Goal: Information Seeking & Learning: Find specific fact

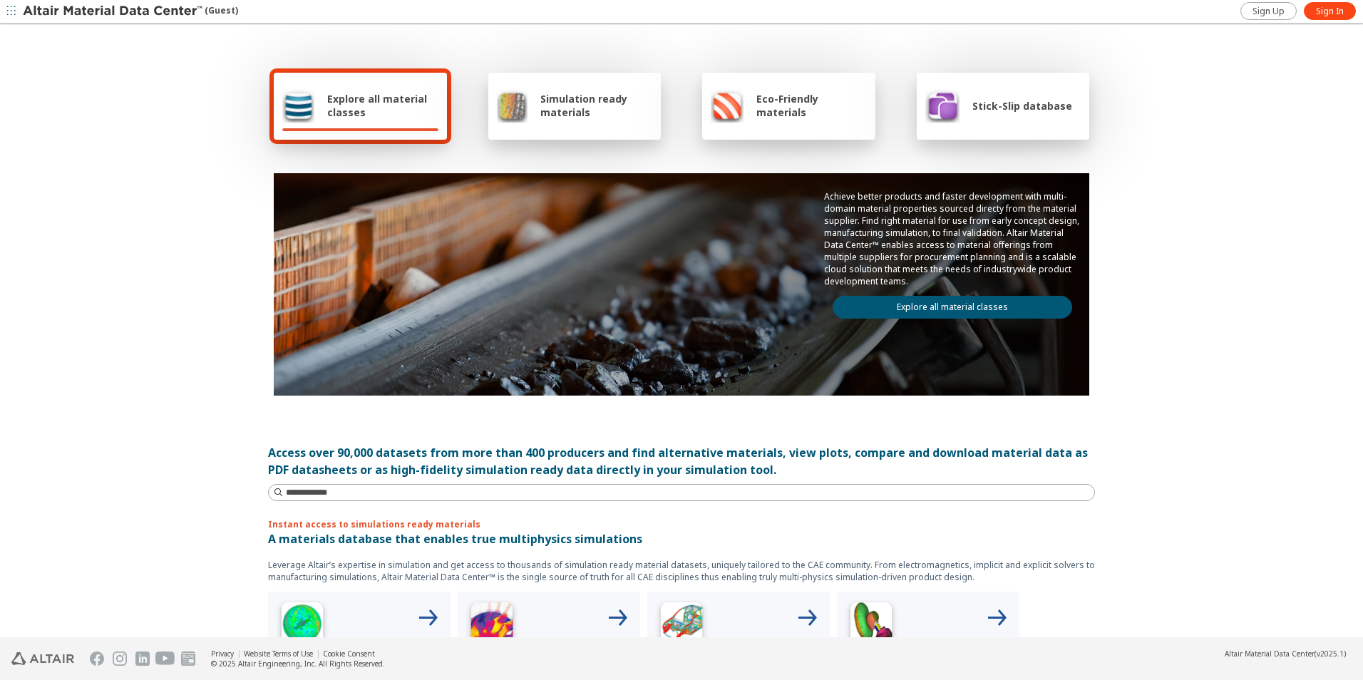
click at [391, 105] on span "Explore all material classes" at bounding box center [382, 105] width 111 height 27
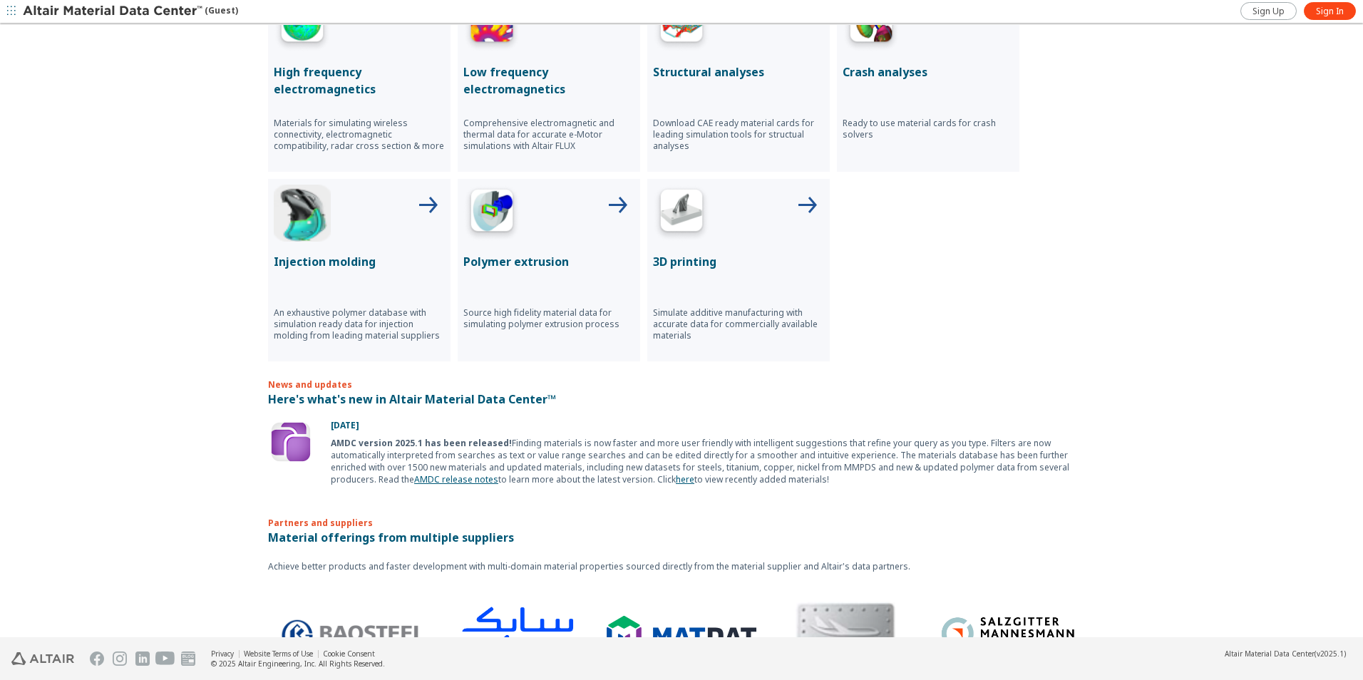
scroll to position [661, 0]
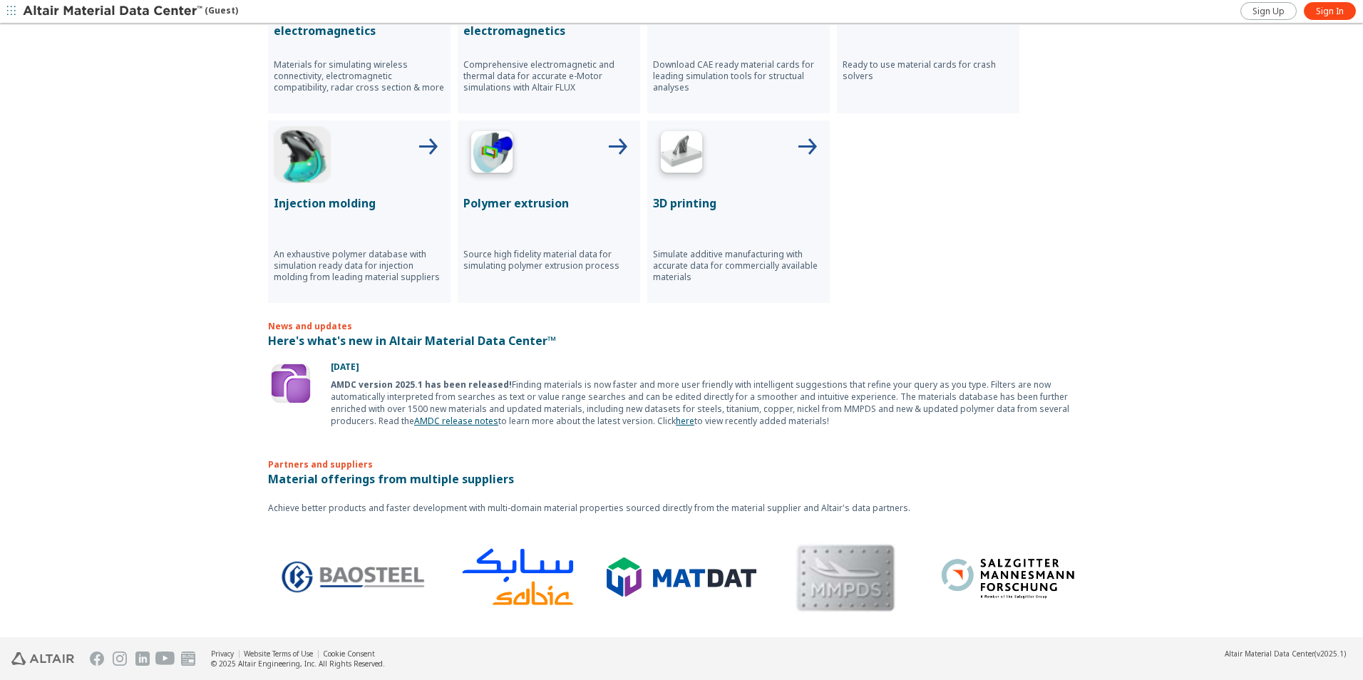
click at [120, 451] on div "Explore all material classes Simulation ready materials Eco-Friendly materials …" at bounding box center [681, 331] width 1363 height 613
drag, startPoint x: 260, startPoint y: 336, endPoint x: 554, endPoint y: 344, distance: 293.8
click at [554, 344] on div "Explore all material classes Simulation ready materials Eco-Friendly materials …" at bounding box center [681, 331] width 1363 height 613
copy p "Here's what's new in Altair Material Data Center™"
click at [1149, 317] on div "Explore all material classes Simulation ready materials Eco-Friendly materials …" at bounding box center [681, 331] width 1363 height 613
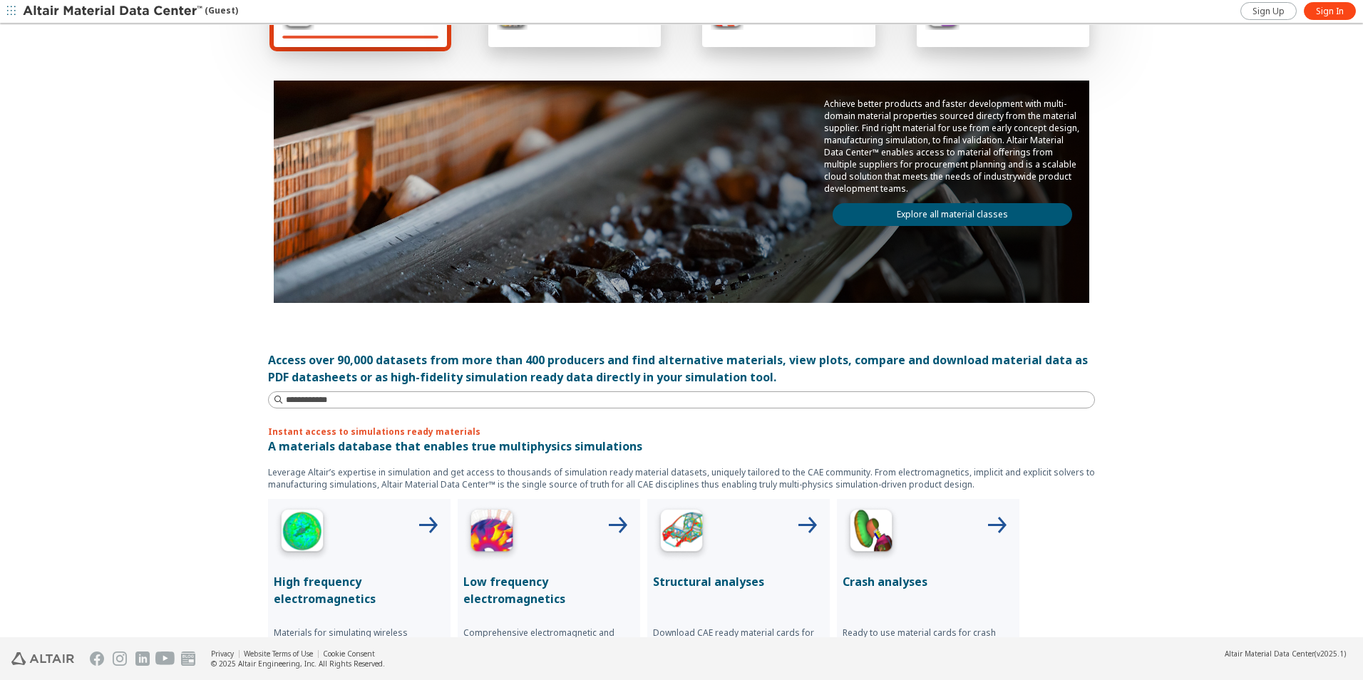
scroll to position [0, 0]
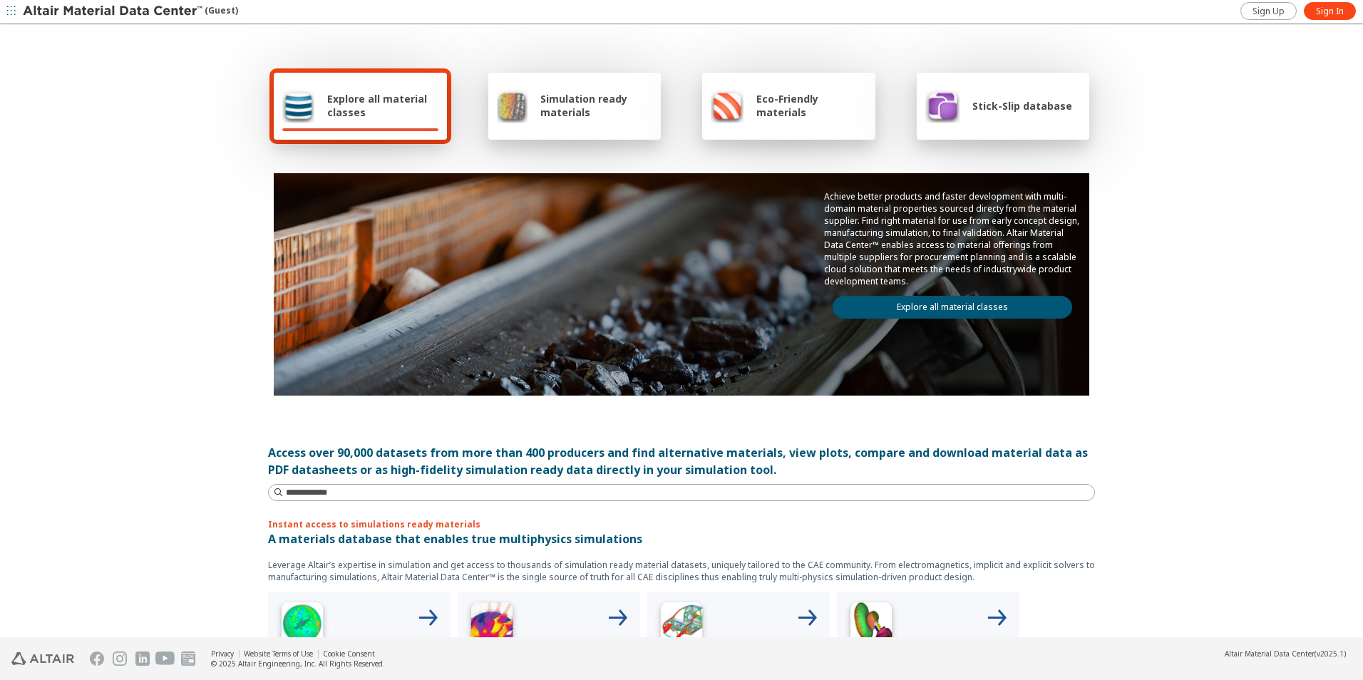
click at [803, 110] on span "Eco-Friendly materials" at bounding box center [811, 105] width 110 height 27
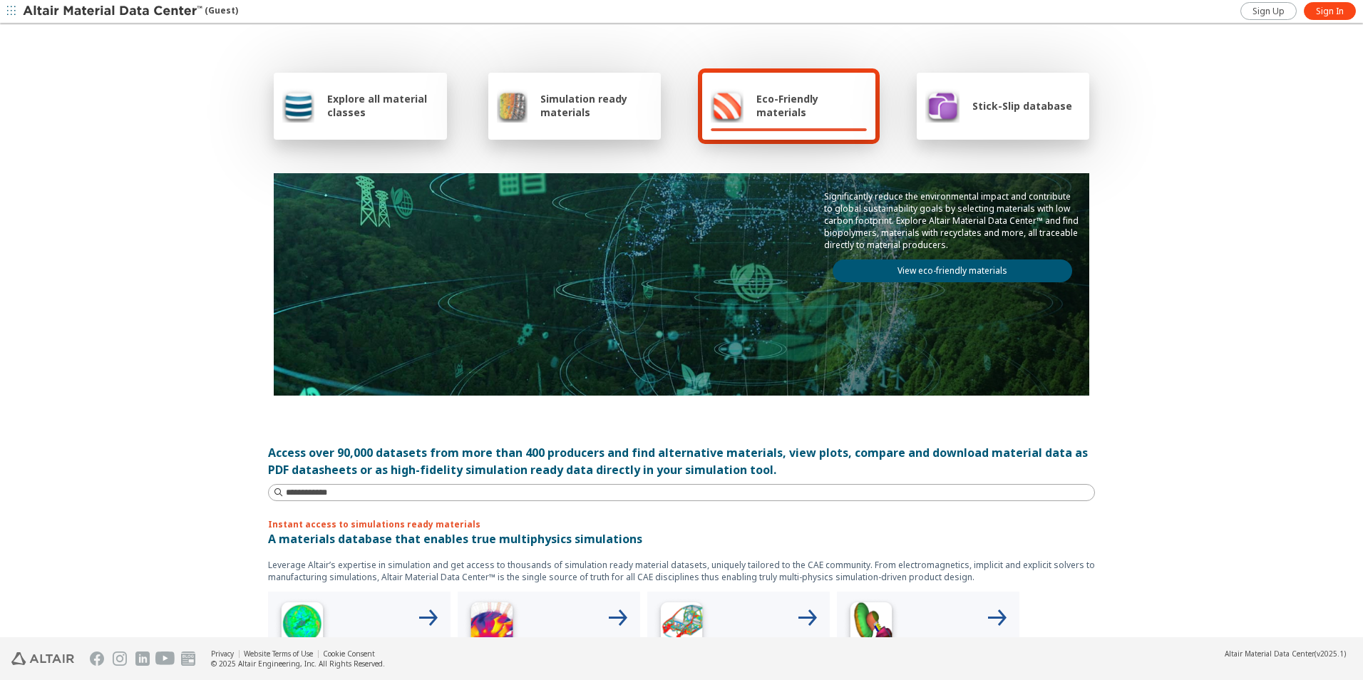
click at [375, 107] on span "Explore all material classes" at bounding box center [382, 105] width 111 height 27
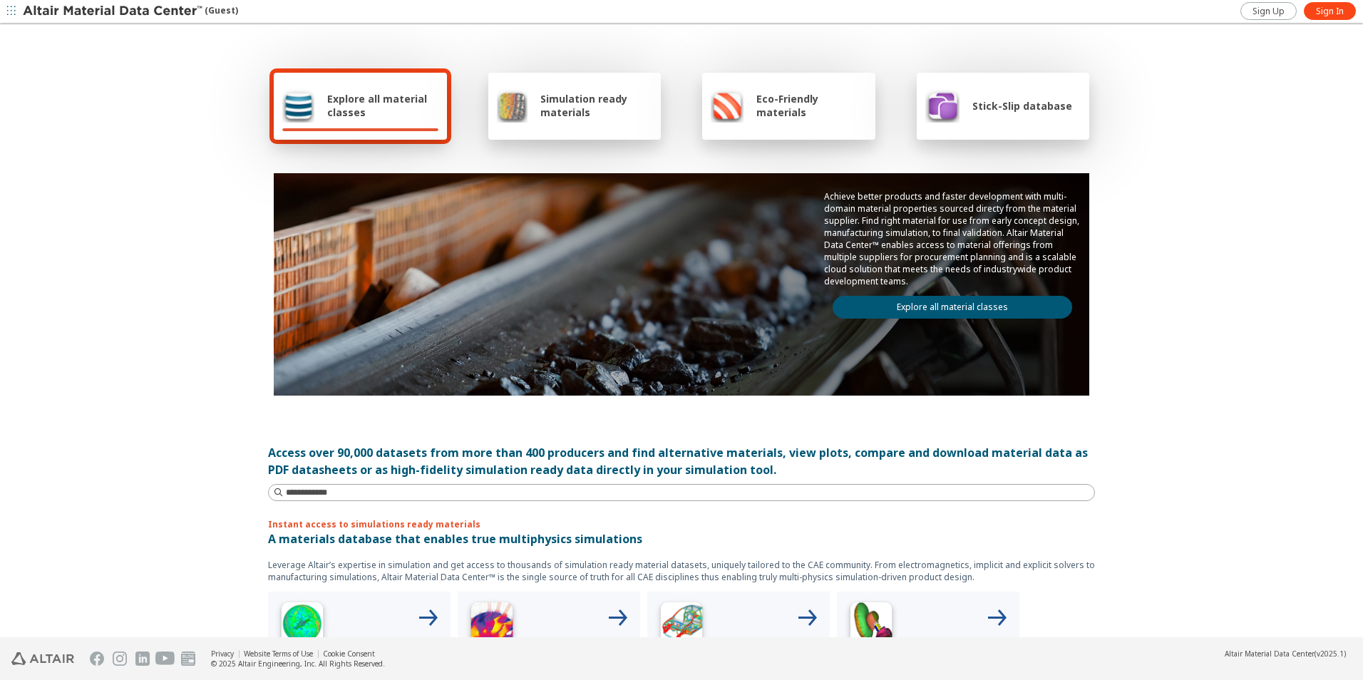
click at [907, 309] on link "Explore all material classes" at bounding box center [953, 307] width 240 height 23
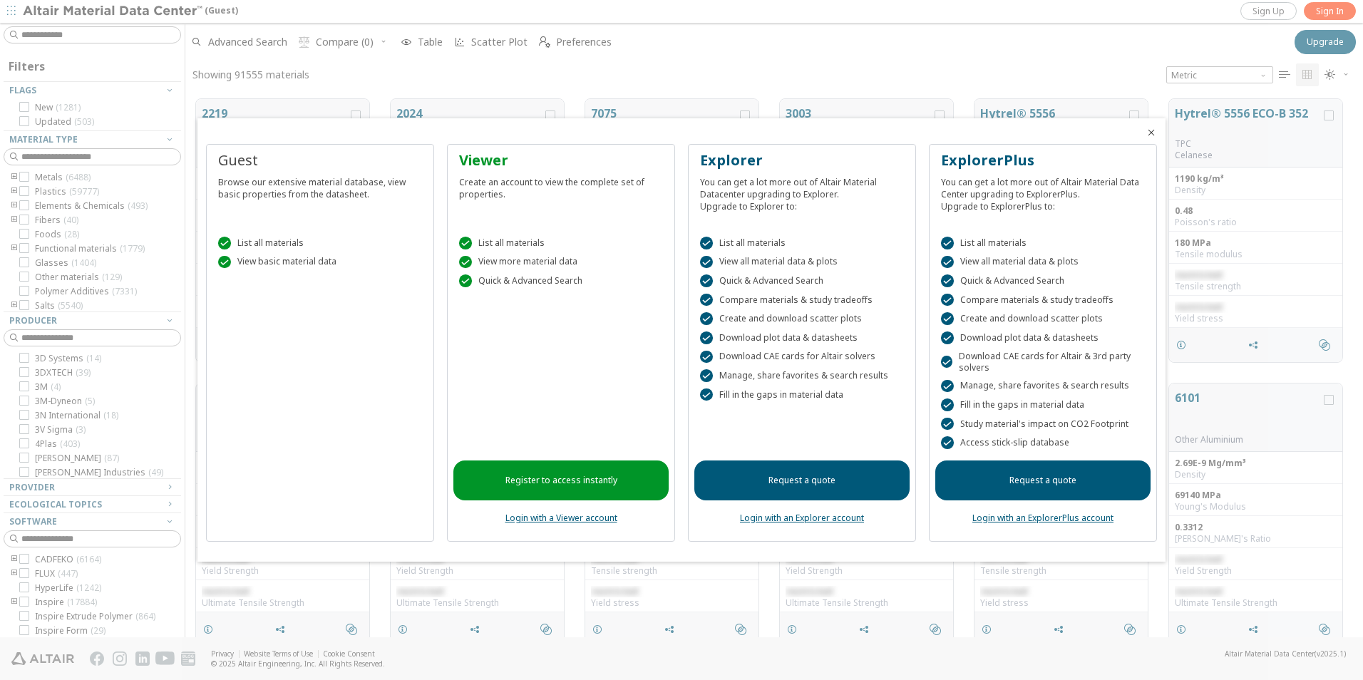
scroll to position [11, 11]
click at [564, 495] on link "Register to access instantly" at bounding box center [560, 481] width 215 height 40
click at [580, 515] on link "Login with a Viewer account" at bounding box center [561, 518] width 112 height 12
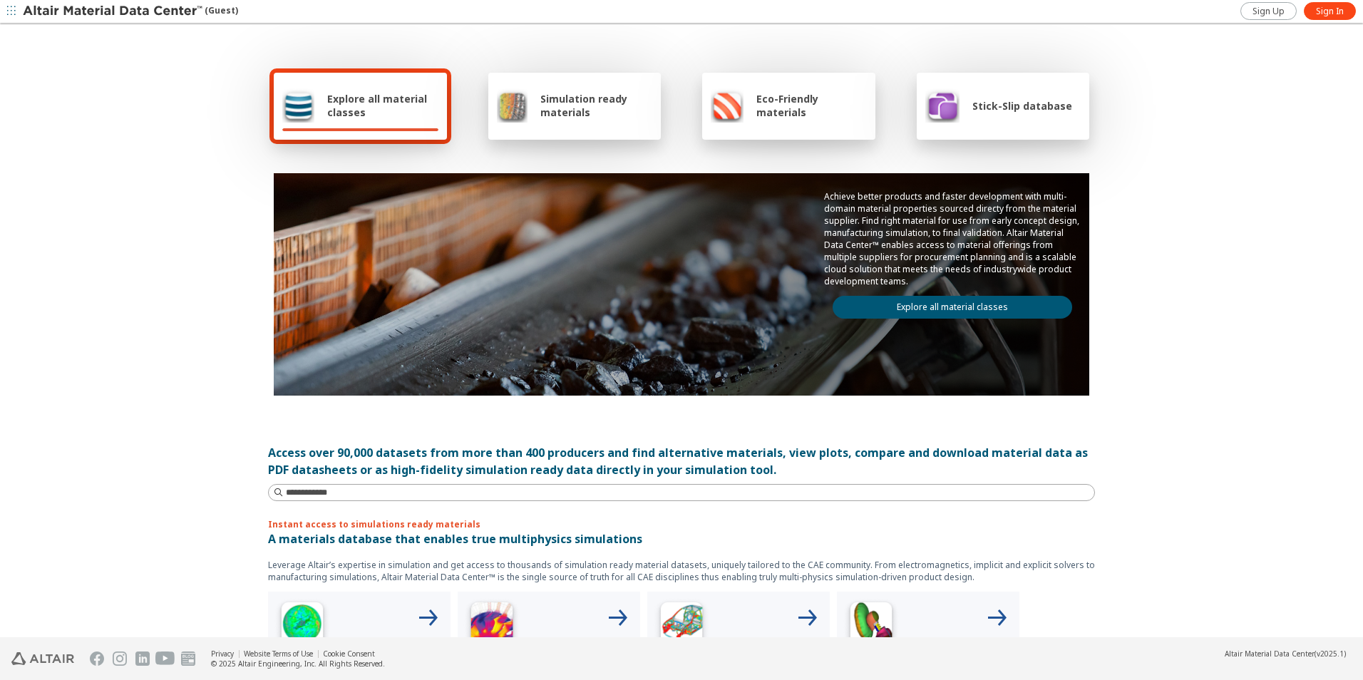
click at [933, 314] on link "Explore all material classes" at bounding box center [953, 307] width 240 height 23
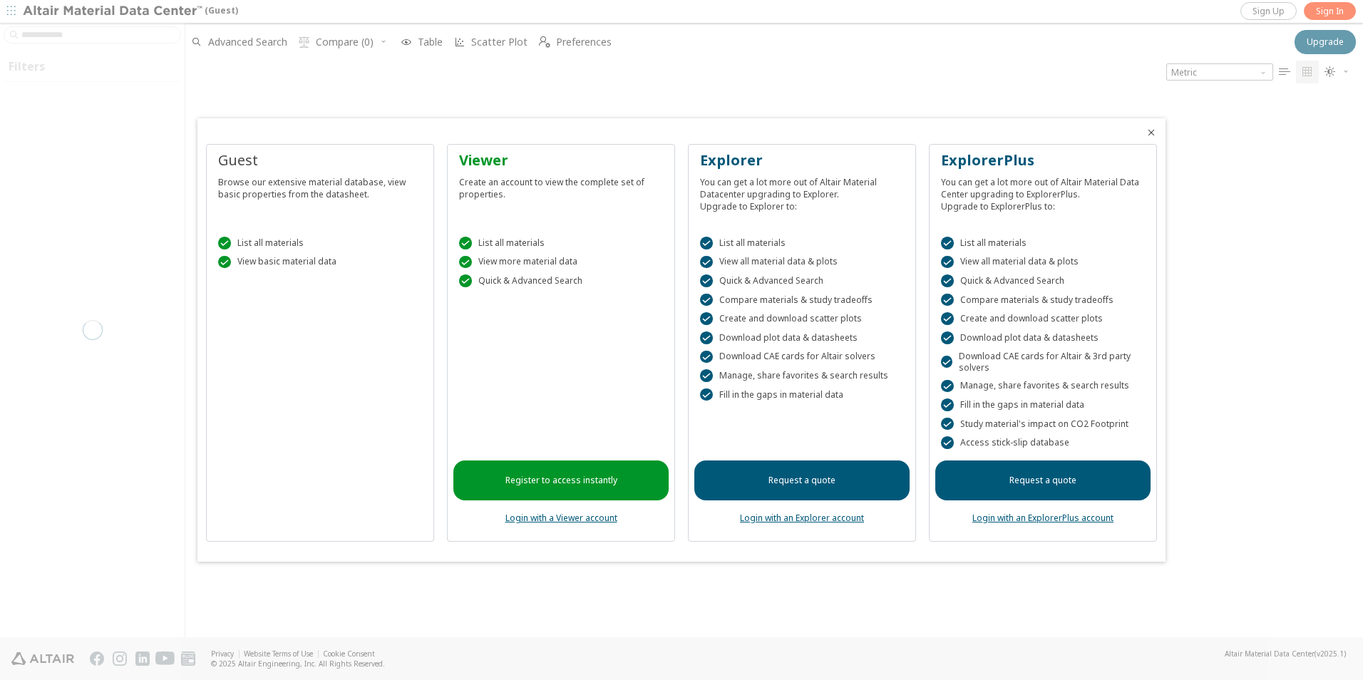
click at [550, 480] on link "Register to access instantly" at bounding box center [560, 481] width 215 height 40
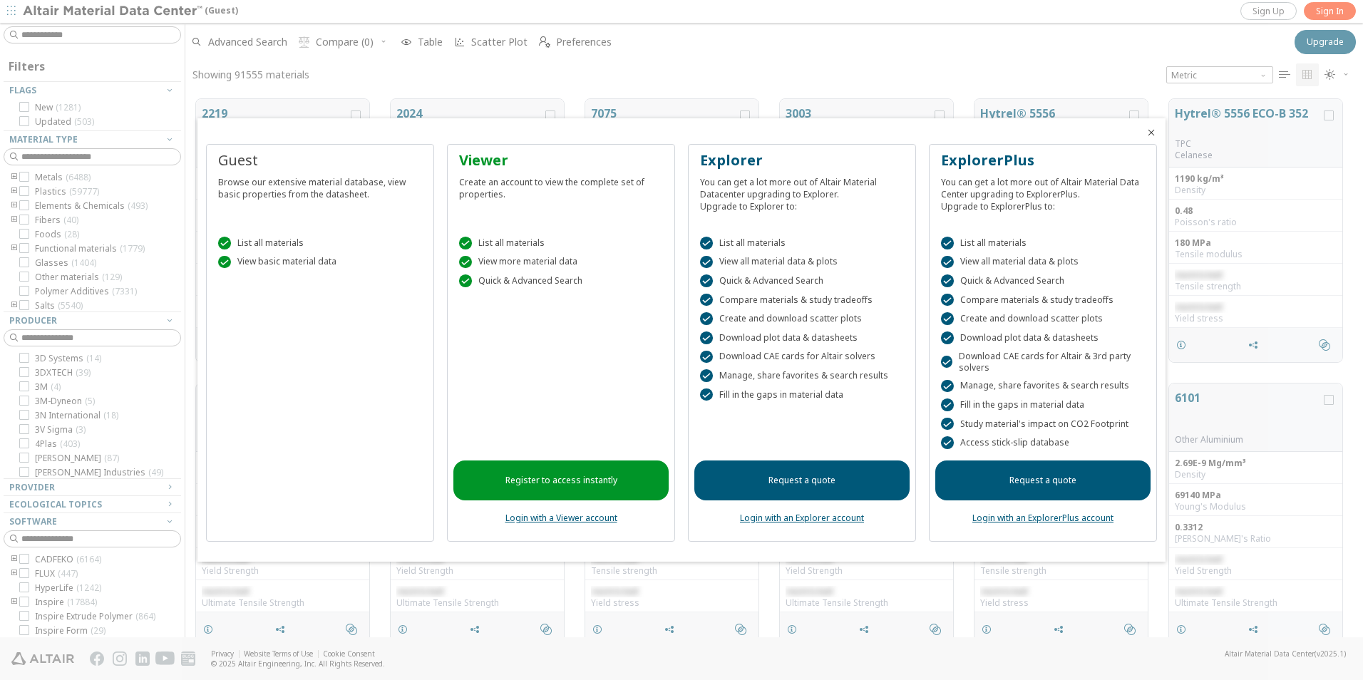
scroll to position [11, 11]
click at [561, 518] on link "Login with a Viewer account" at bounding box center [561, 518] width 112 height 12
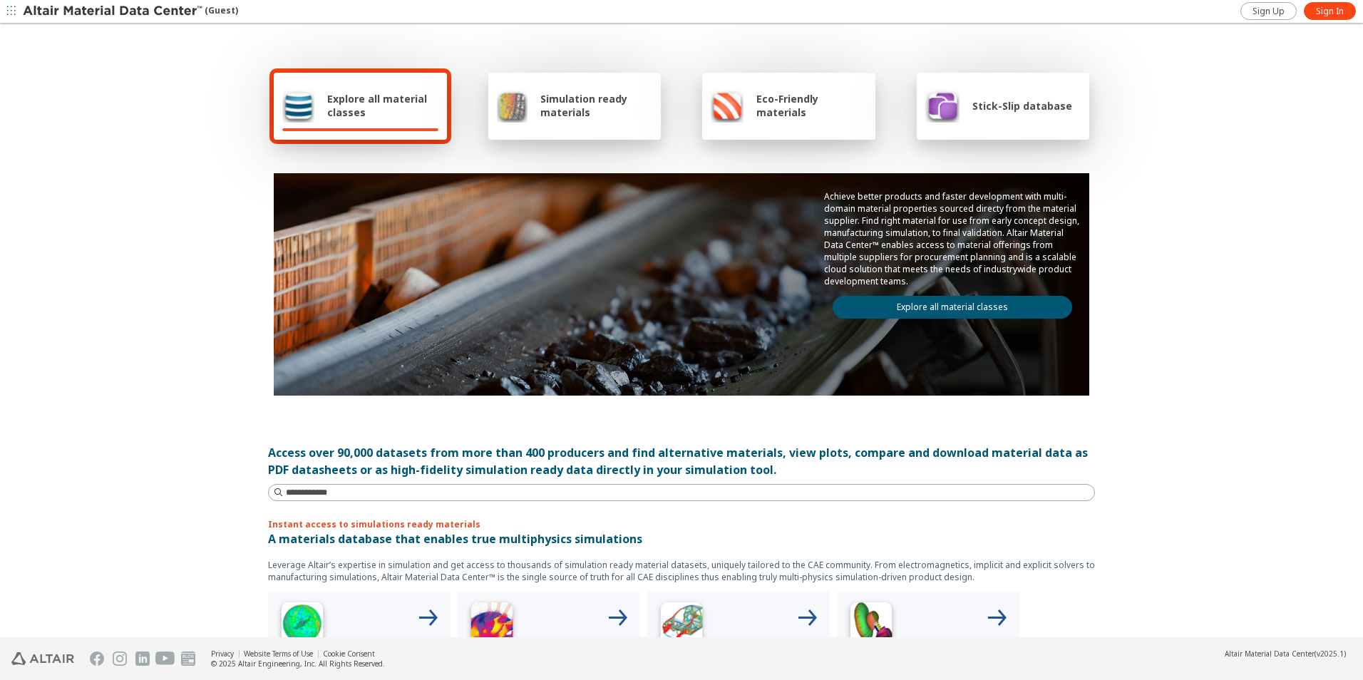
click at [934, 302] on link "Explore all material classes" at bounding box center [953, 307] width 240 height 23
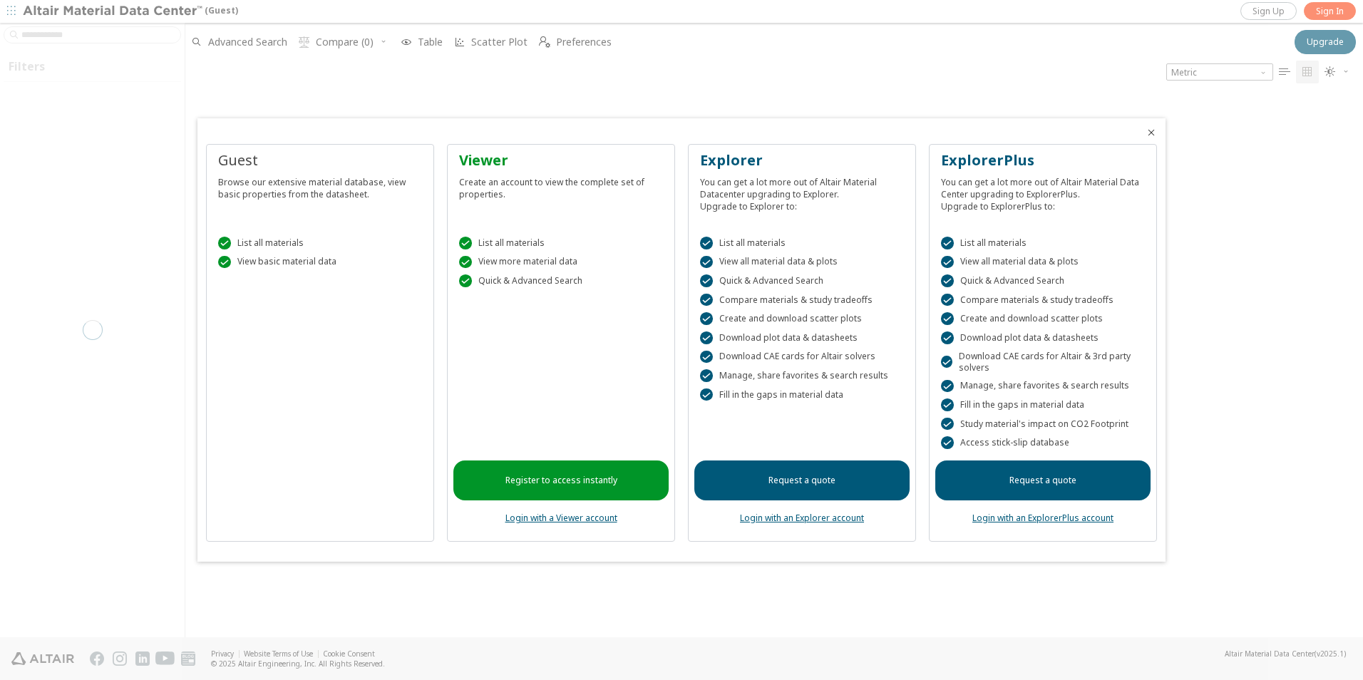
click at [376, 354] on div "Guest Browse our extensive material database, view basic properties from the da…" at bounding box center [320, 343] width 228 height 398
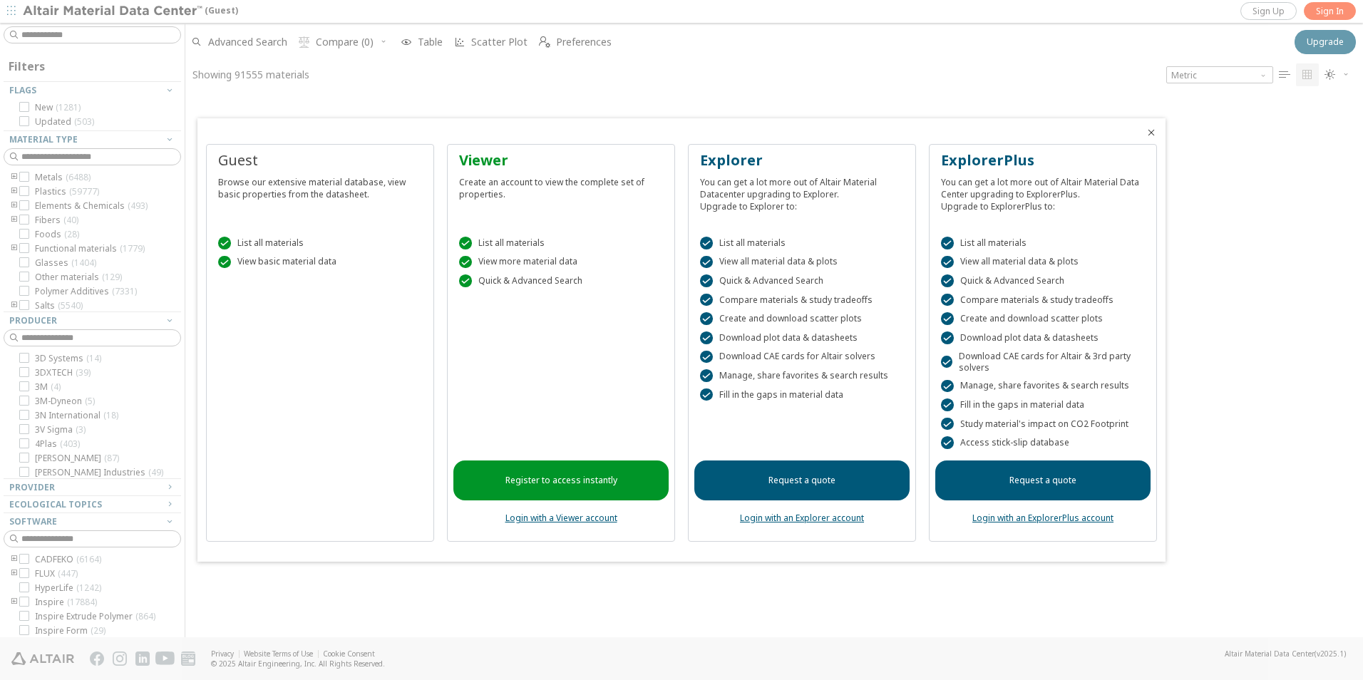
click at [1153, 132] on icon "Close" at bounding box center [1151, 132] width 11 height 11
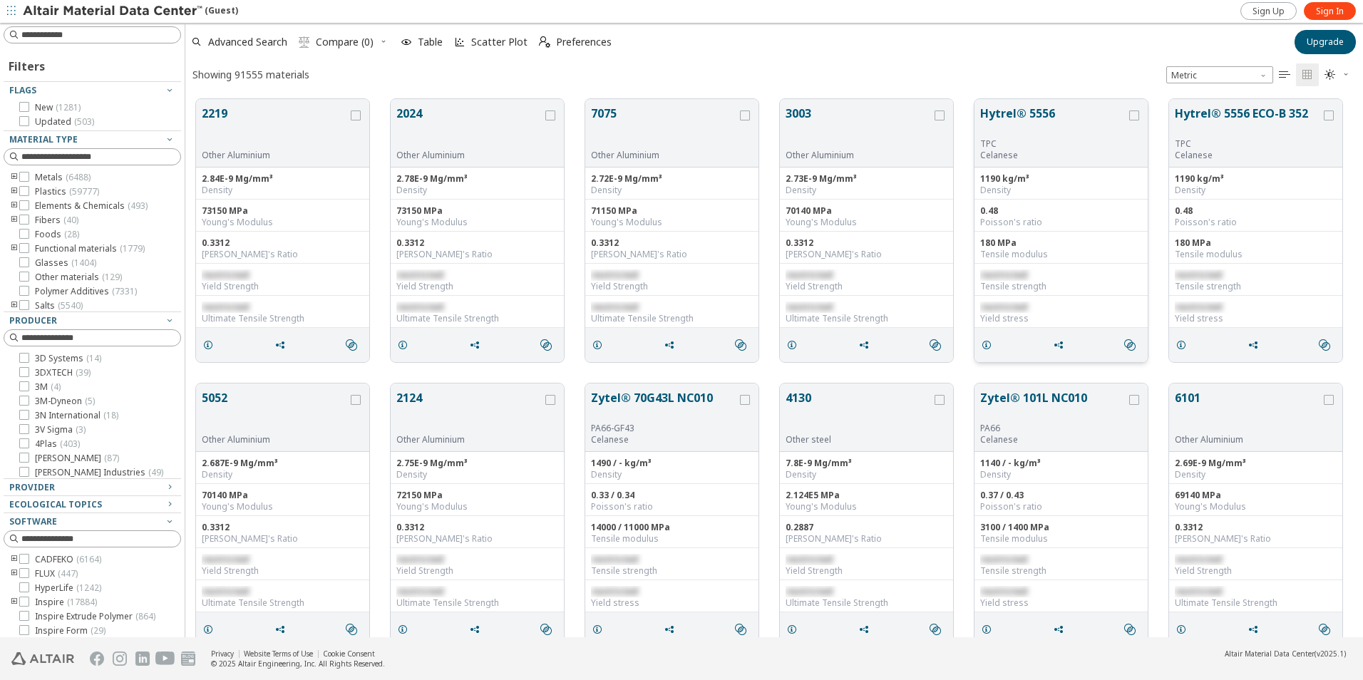
scroll to position [538, 1167]
click at [65, 31] on input at bounding box center [93, 35] width 175 height 16
type input "****"
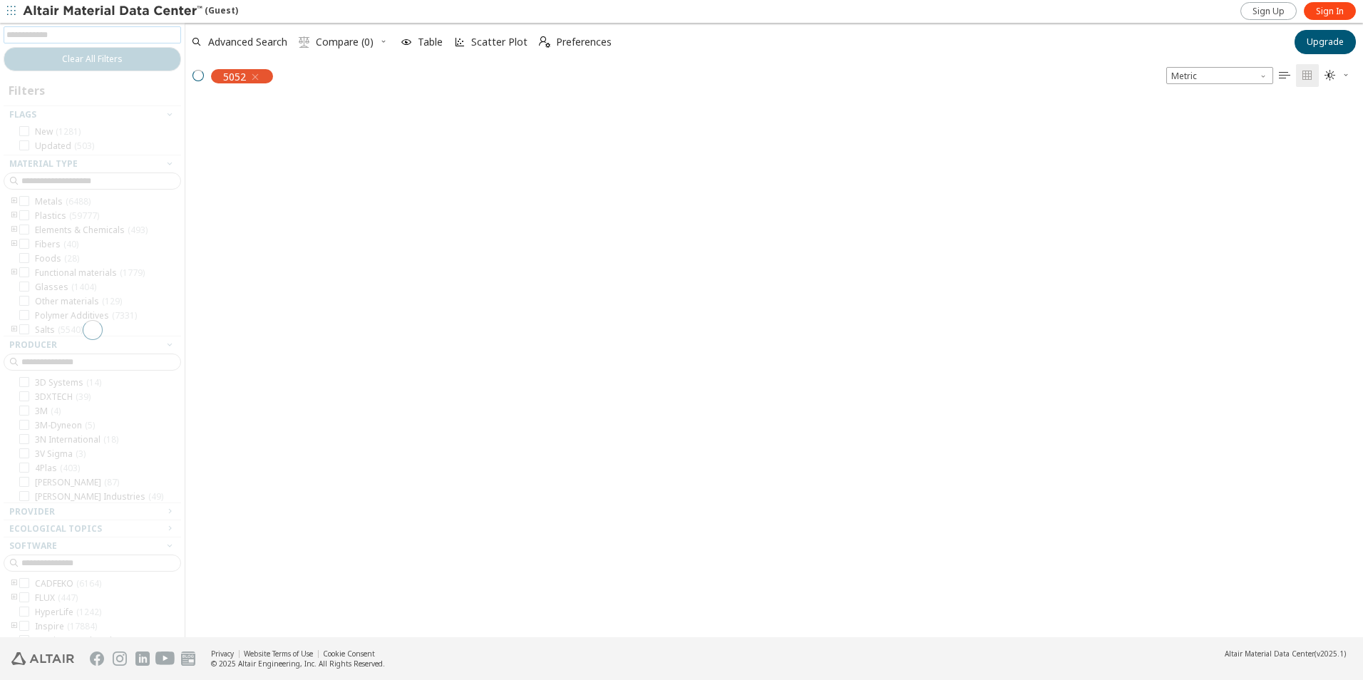
scroll to position [536, 1167]
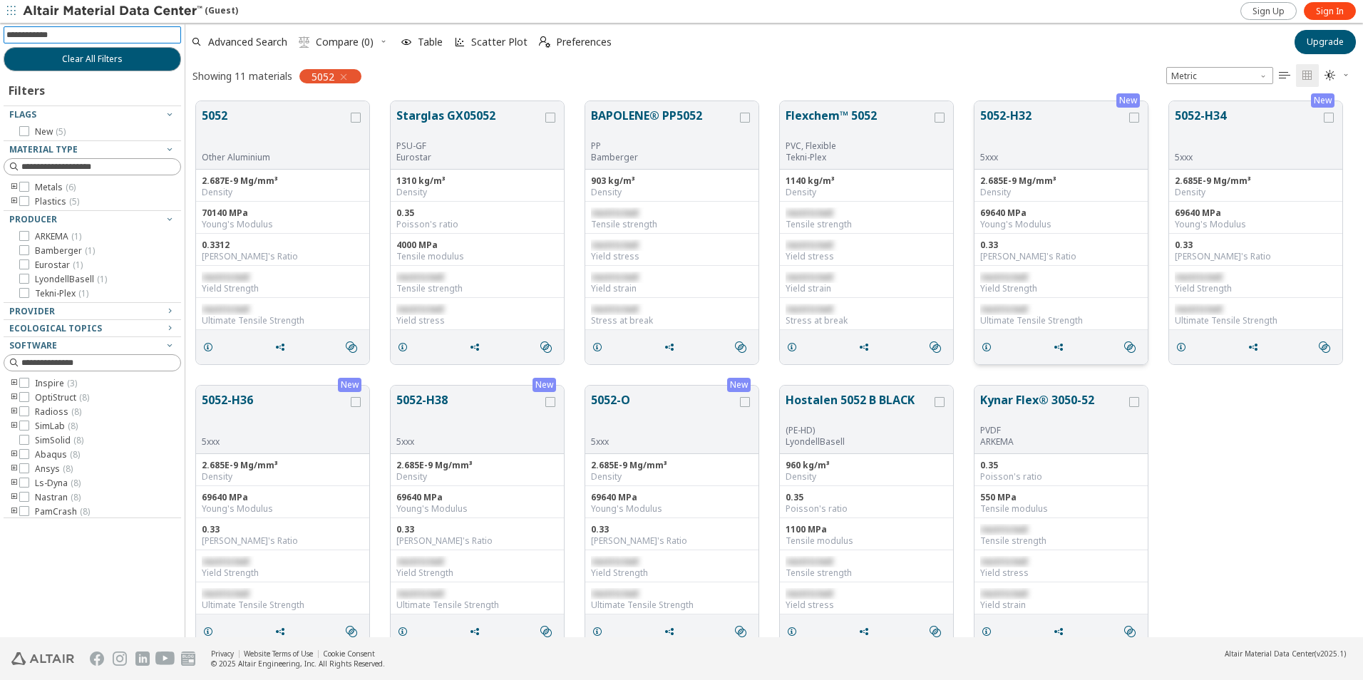
click at [1060, 138] on button "5052-H32" at bounding box center [1053, 129] width 146 height 45
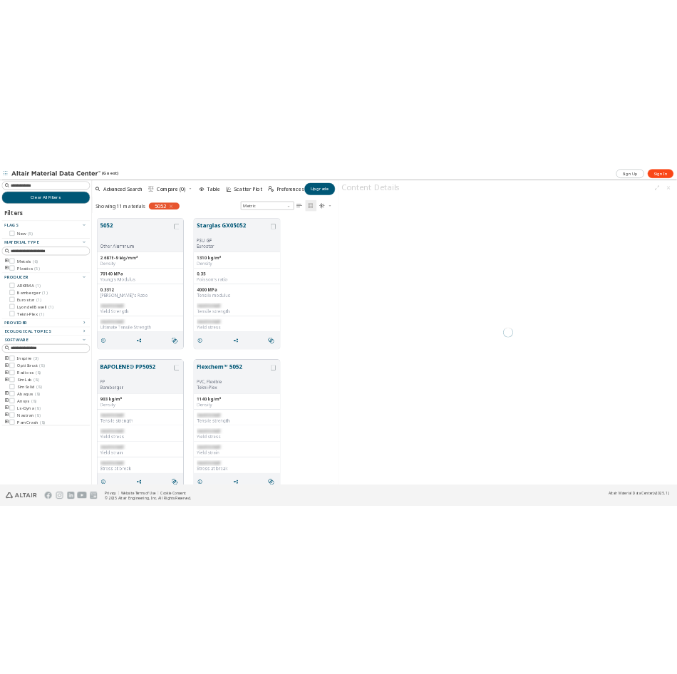
scroll to position [536, 485]
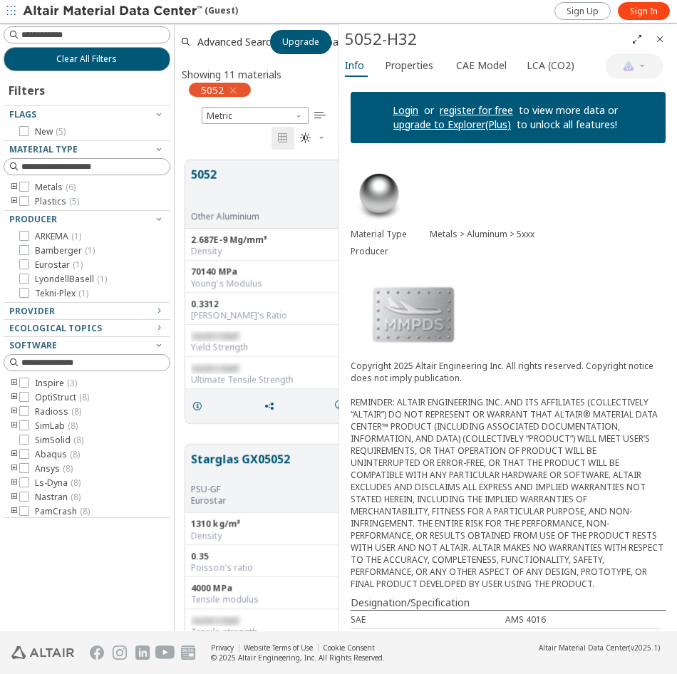
scroll to position [471, 154]
click at [266, 249] on div "Density" at bounding box center [272, 251] width 162 height 11
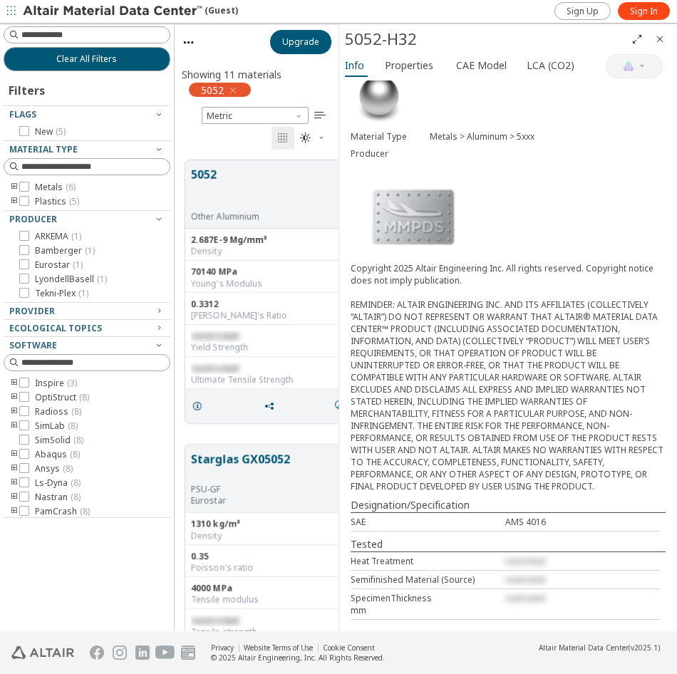
scroll to position [0, 0]
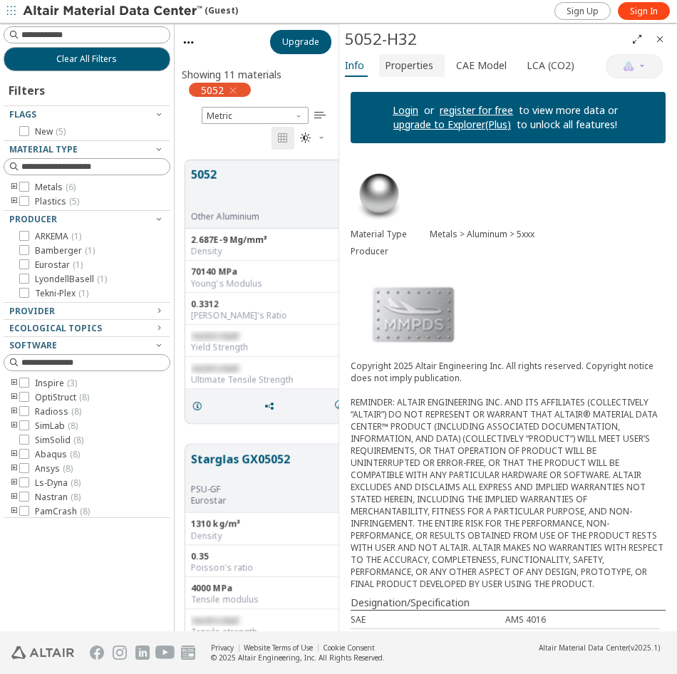
click at [412, 58] on span "Properties" at bounding box center [409, 65] width 48 height 23
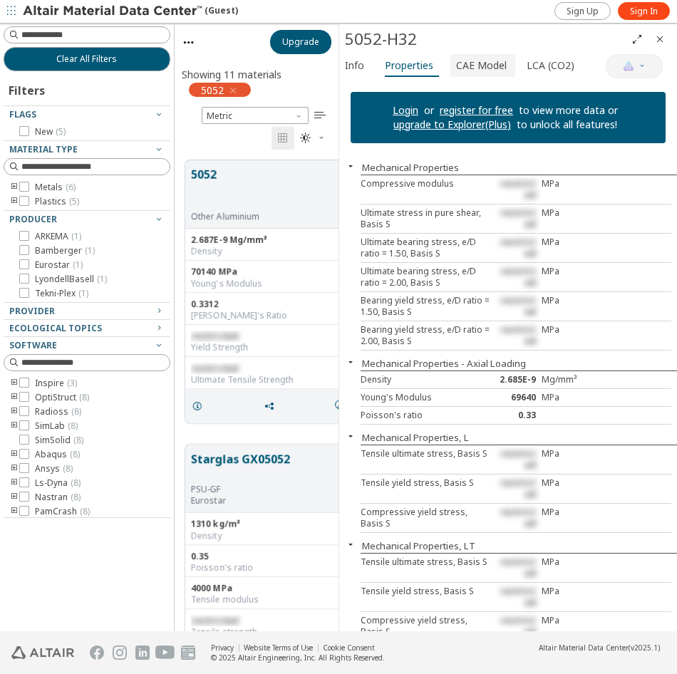
click at [493, 72] on span "CAE Model" at bounding box center [481, 65] width 51 height 23
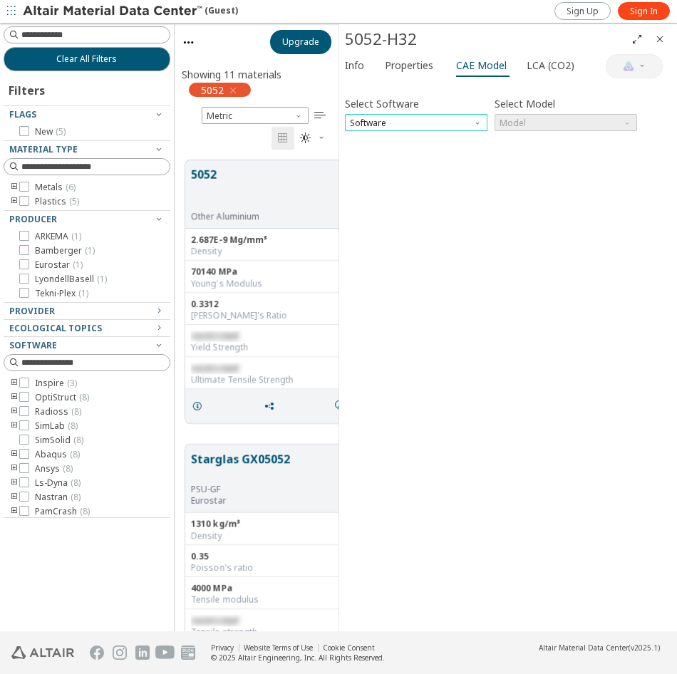
click at [451, 120] on span "Software" at bounding box center [416, 122] width 143 height 17
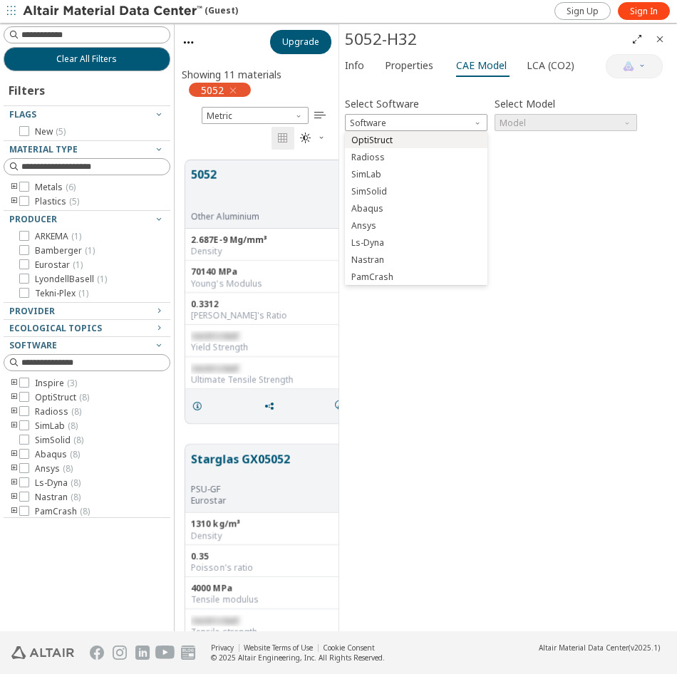
click at [401, 142] on span "OptiStruct" at bounding box center [416, 140] width 131 height 10
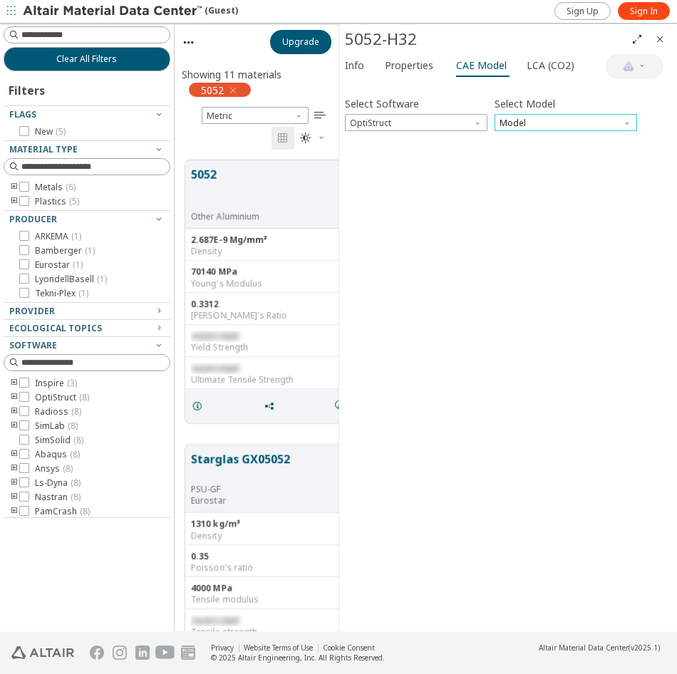
click at [516, 125] on span "Model" at bounding box center [566, 122] width 143 height 17
click at [523, 139] on span "Mat1" at bounding box center [565, 140] width 131 height 10
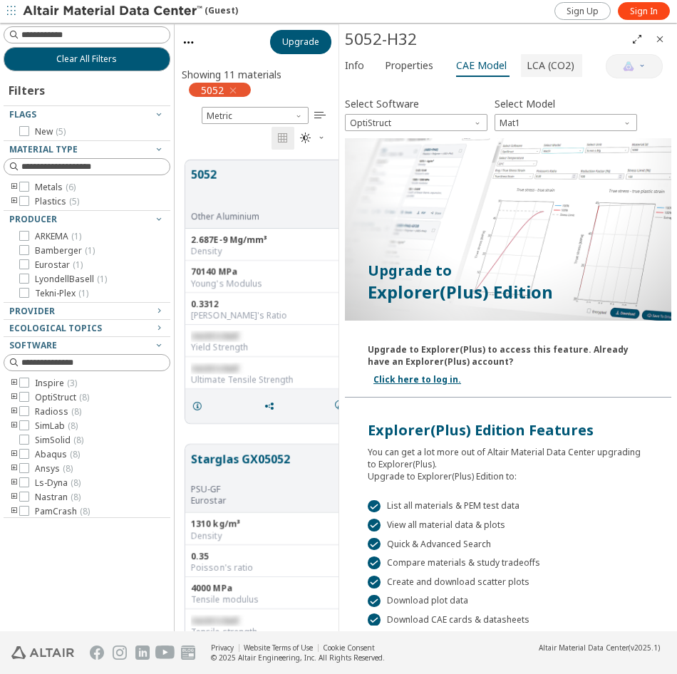
click at [531, 55] on span "LCA (CO2)" at bounding box center [551, 65] width 48 height 23
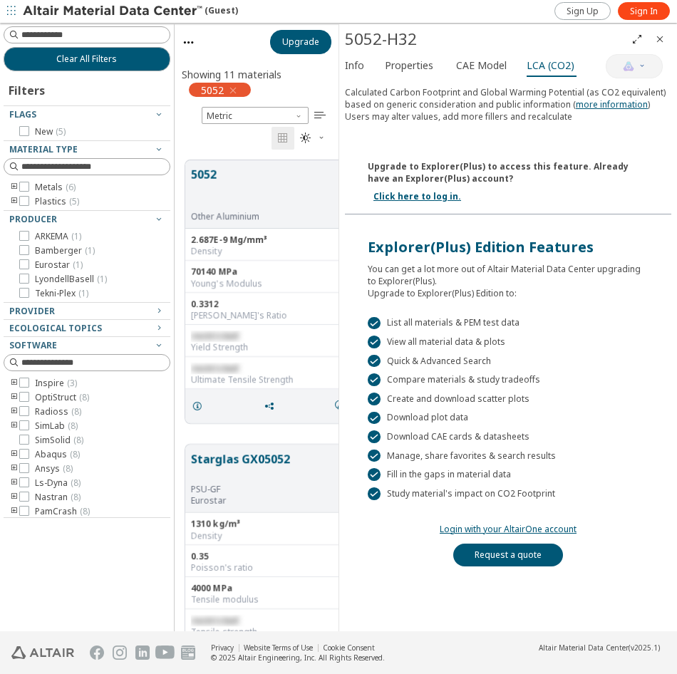
scroll to position [128, 0]
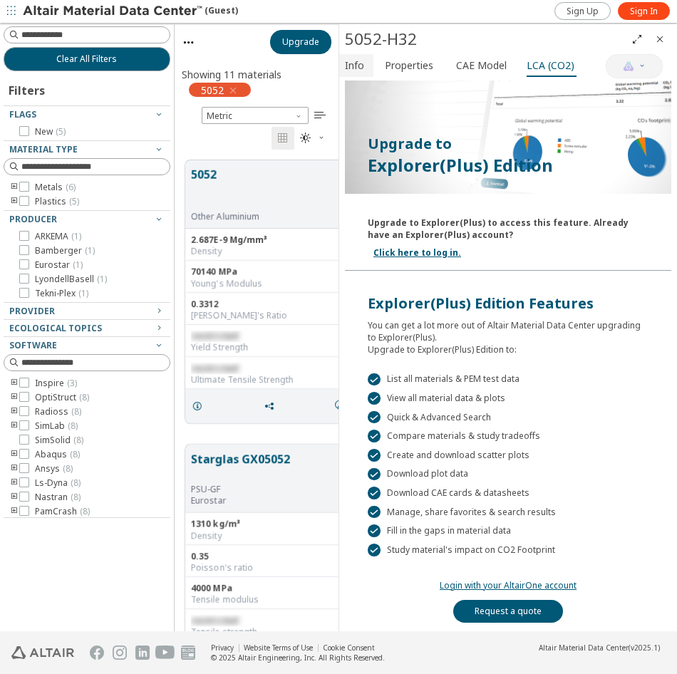
click at [365, 61] on span "Info" at bounding box center [356, 65] width 23 height 23
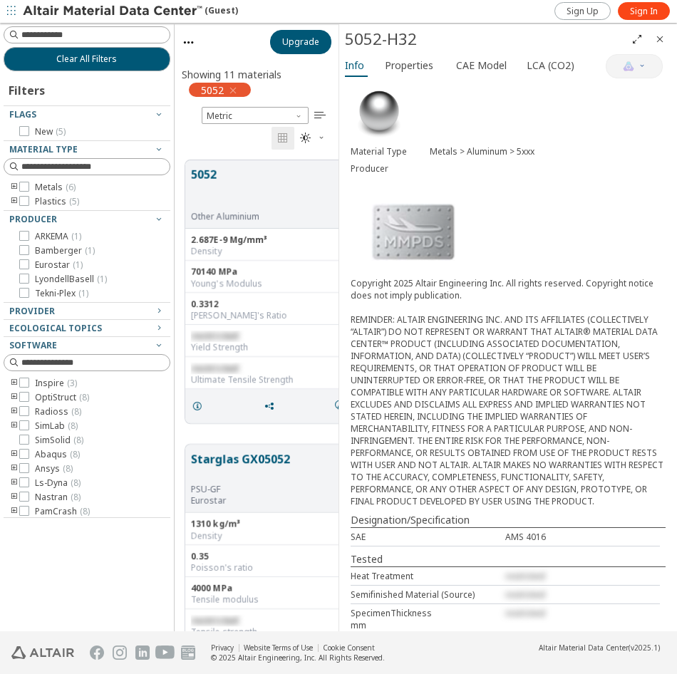
scroll to position [98, 0]
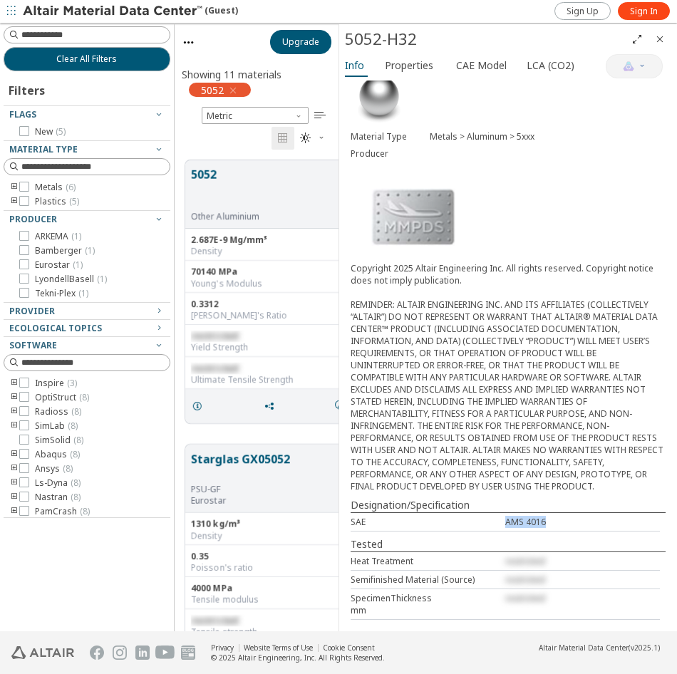
drag, startPoint x: 552, startPoint y: 523, endPoint x: 477, endPoint y: 523, distance: 74.9
click at [477, 523] on div "SAE AMS 4016" at bounding box center [505, 522] width 309 height 19
copy div "AMS 4016"
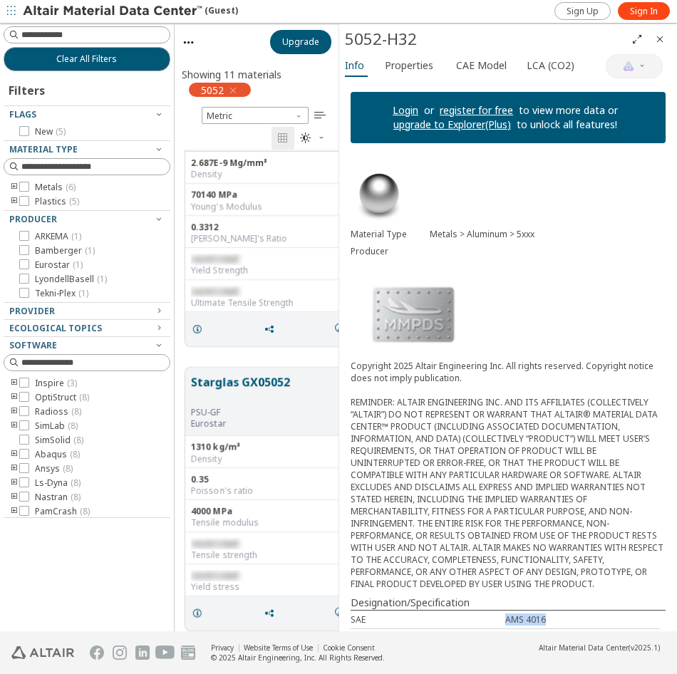
scroll to position [71, 0]
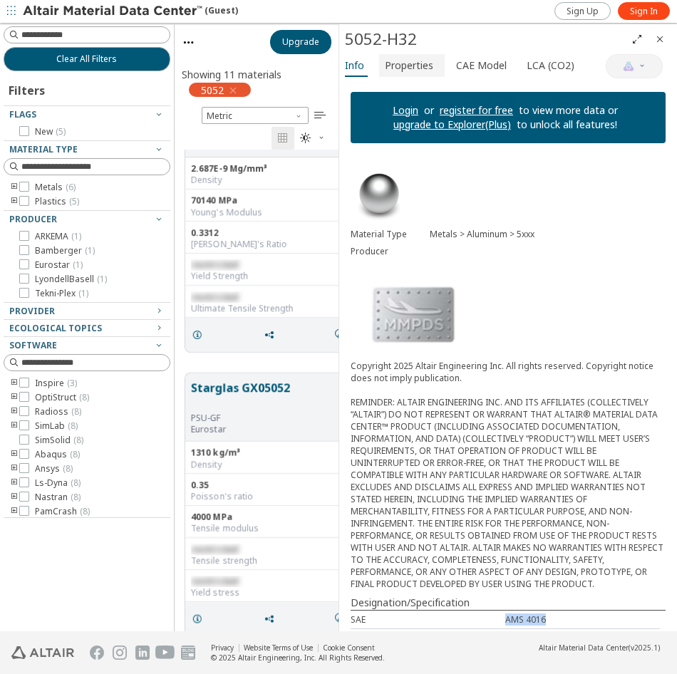
click at [390, 68] on span "Properties" at bounding box center [409, 65] width 48 height 23
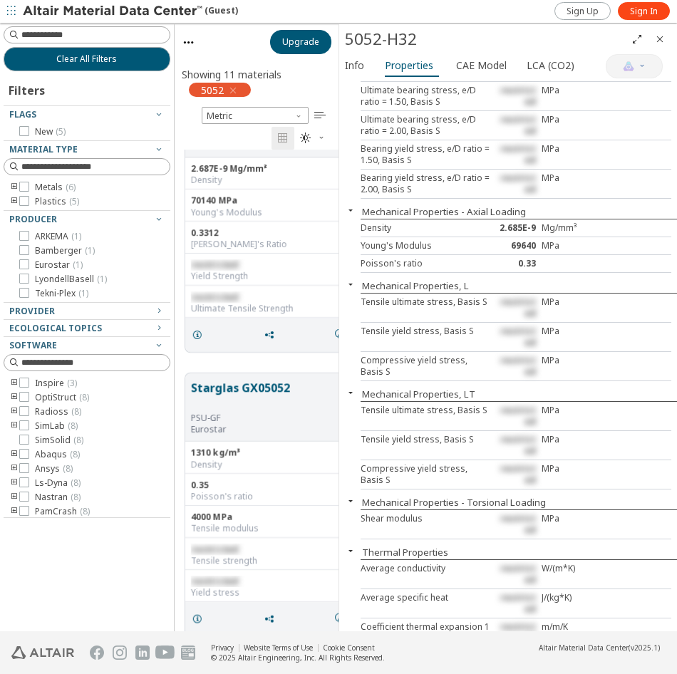
scroll to position [168, 0]
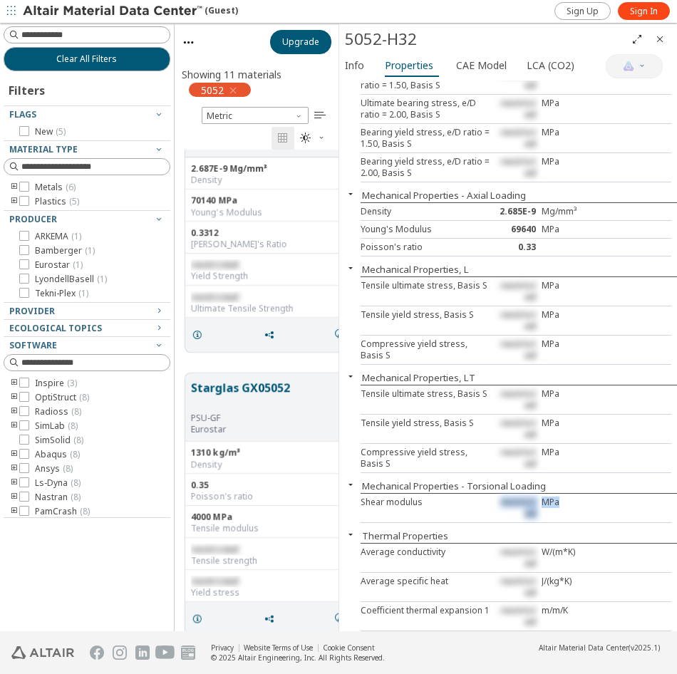
drag, startPoint x: 573, startPoint y: 505, endPoint x: 448, endPoint y: 501, distance: 124.8
click at [448, 501] on div "Shear modulus restricted MPa" at bounding box center [516, 508] width 311 height 29
drag, startPoint x: 448, startPoint y: 501, endPoint x: 414, endPoint y: 518, distance: 37.9
click at [414, 518] on div "Shear modulus" at bounding box center [426, 508] width 130 height 23
drag, startPoint x: 414, startPoint y: 518, endPoint x: 592, endPoint y: 426, distance: 200.2
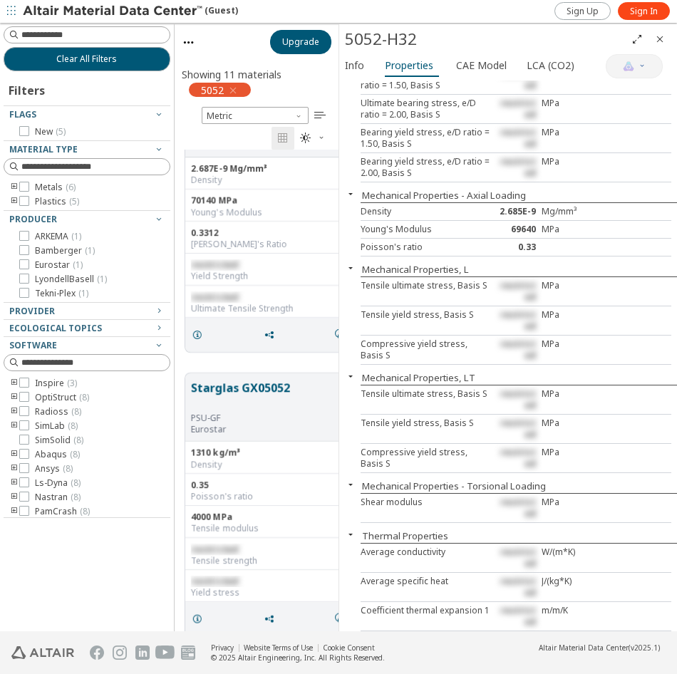
click at [594, 427] on div at bounding box center [620, 429] width 52 height 23
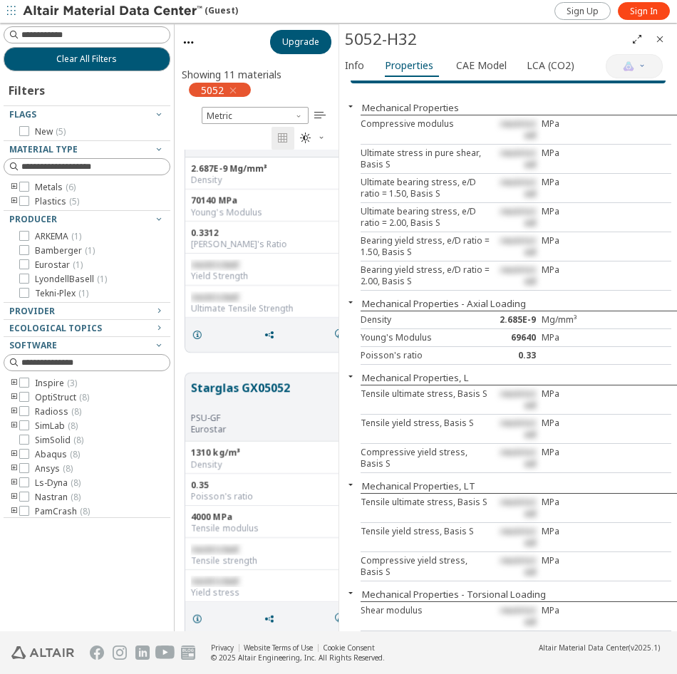
scroll to position [0, 0]
